Goal: Task Accomplishment & Management: Manage account settings

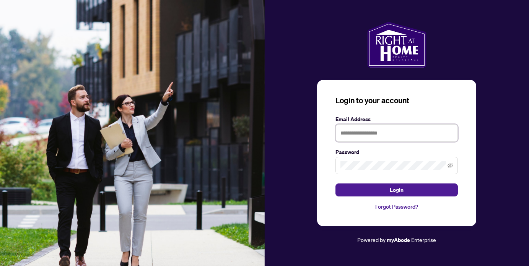
type input "**********"
click at [397, 190] on button "Login" at bounding box center [396, 190] width 122 height 13
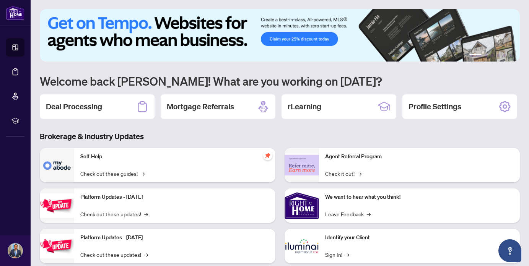
scroll to position [7, 0]
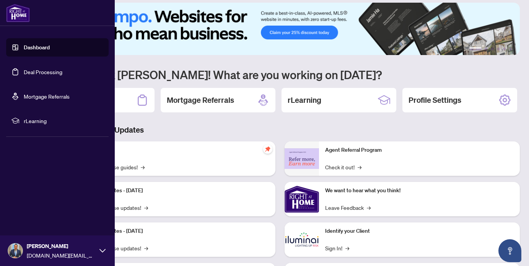
click at [24, 71] on link "Deal Processing" at bounding box center [43, 71] width 39 height 7
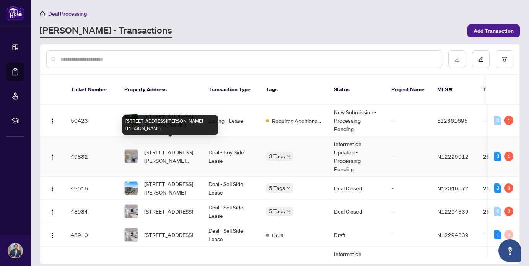
click at [182, 153] on span "[STREET_ADDRESS][PERSON_NAME][PERSON_NAME]" at bounding box center [170, 156] width 52 height 17
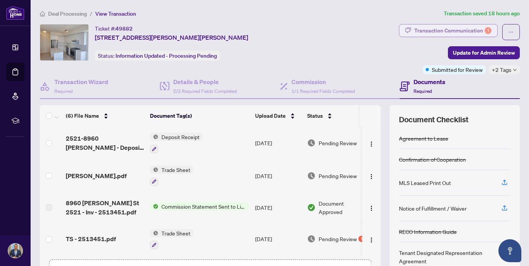
click at [446, 33] on div "Transaction Communication 1" at bounding box center [452, 30] width 77 height 12
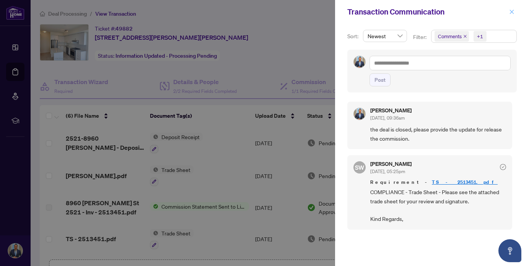
click at [513, 13] on icon "close" at bounding box center [511, 11] width 5 height 5
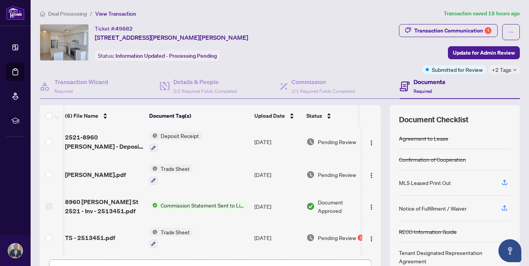
scroll to position [1, 0]
click at [221, 96] on div "Details & People 2/2 Required Fields Completed" at bounding box center [220, 86] width 120 height 25
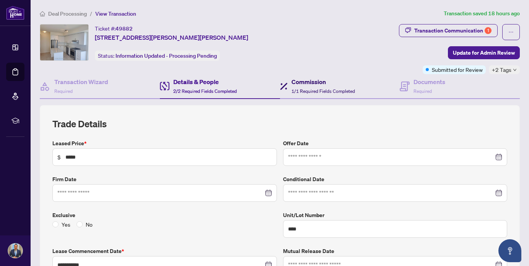
click at [325, 79] on h4 "Commission" at bounding box center [322, 81] width 63 height 9
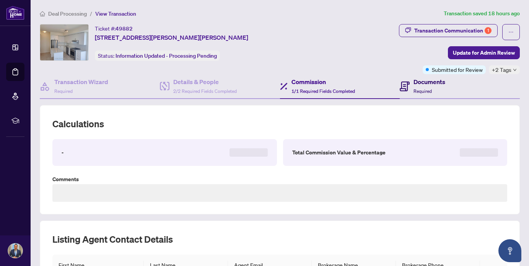
click at [415, 89] on span "Required" at bounding box center [422, 91] width 18 height 6
